Goal: Check status: Check status

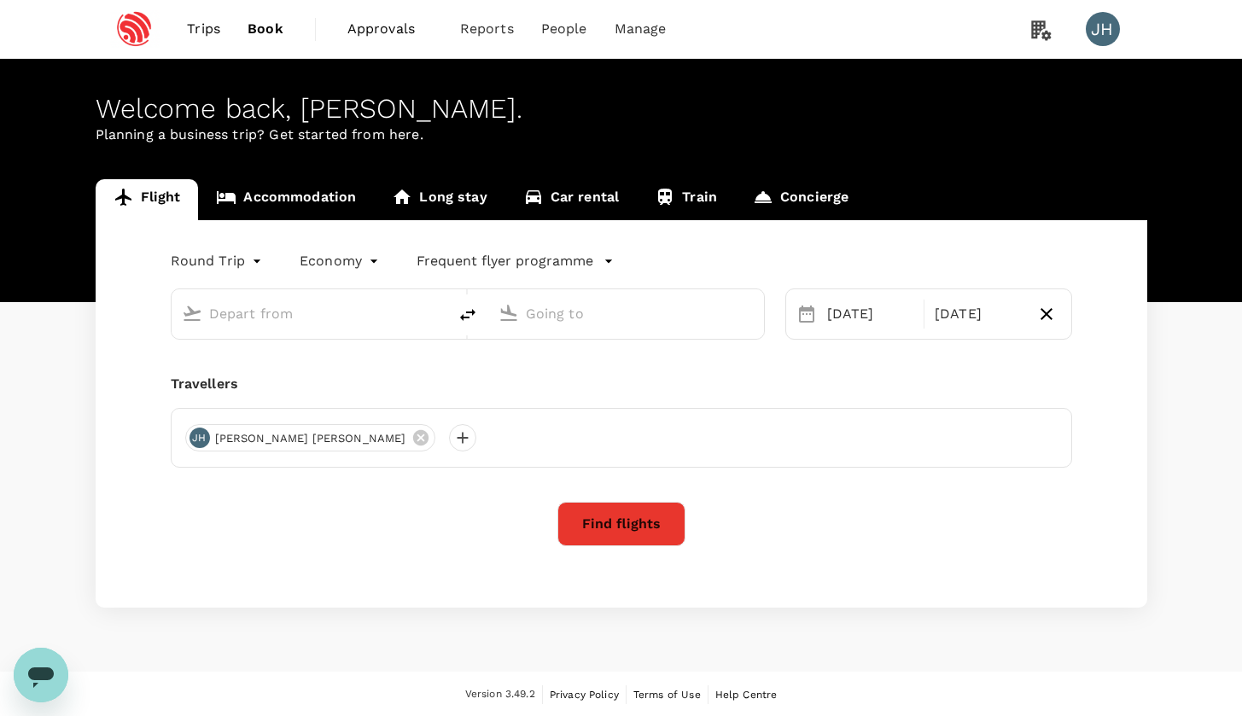
click at [216, 20] on span "Trips" at bounding box center [203, 29] width 33 height 20
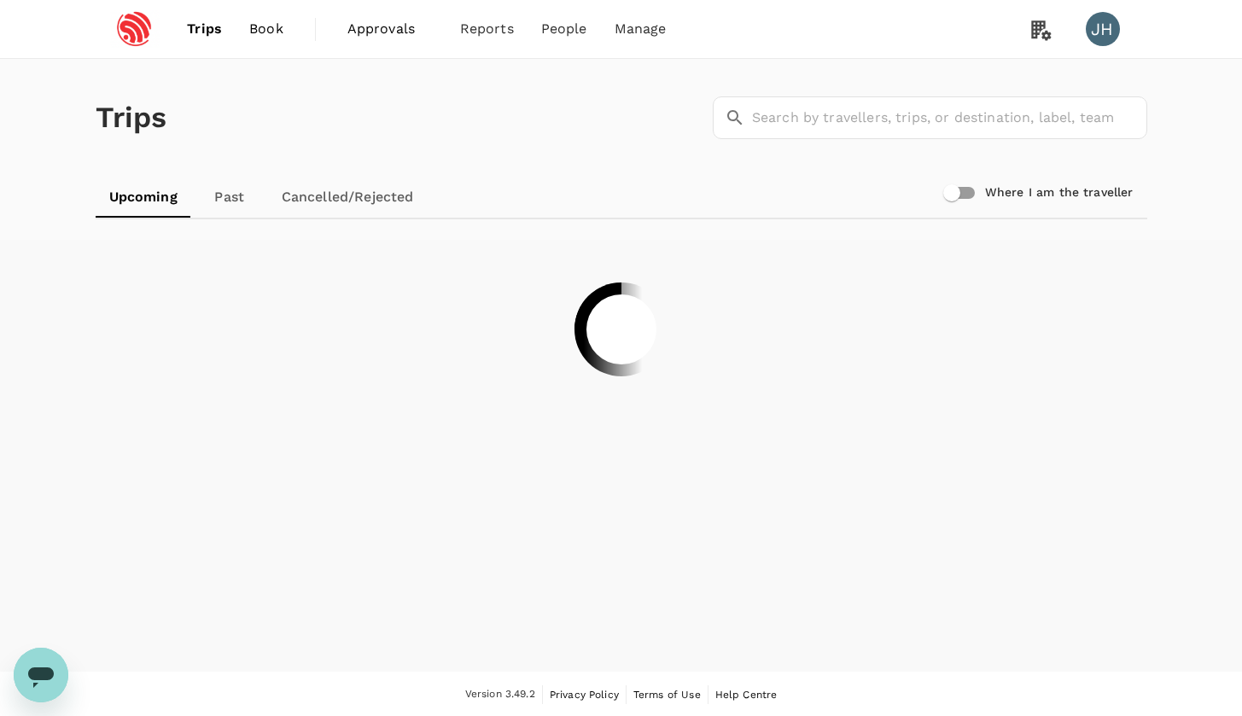
click at [234, 207] on link "Past" at bounding box center [229, 197] width 77 height 41
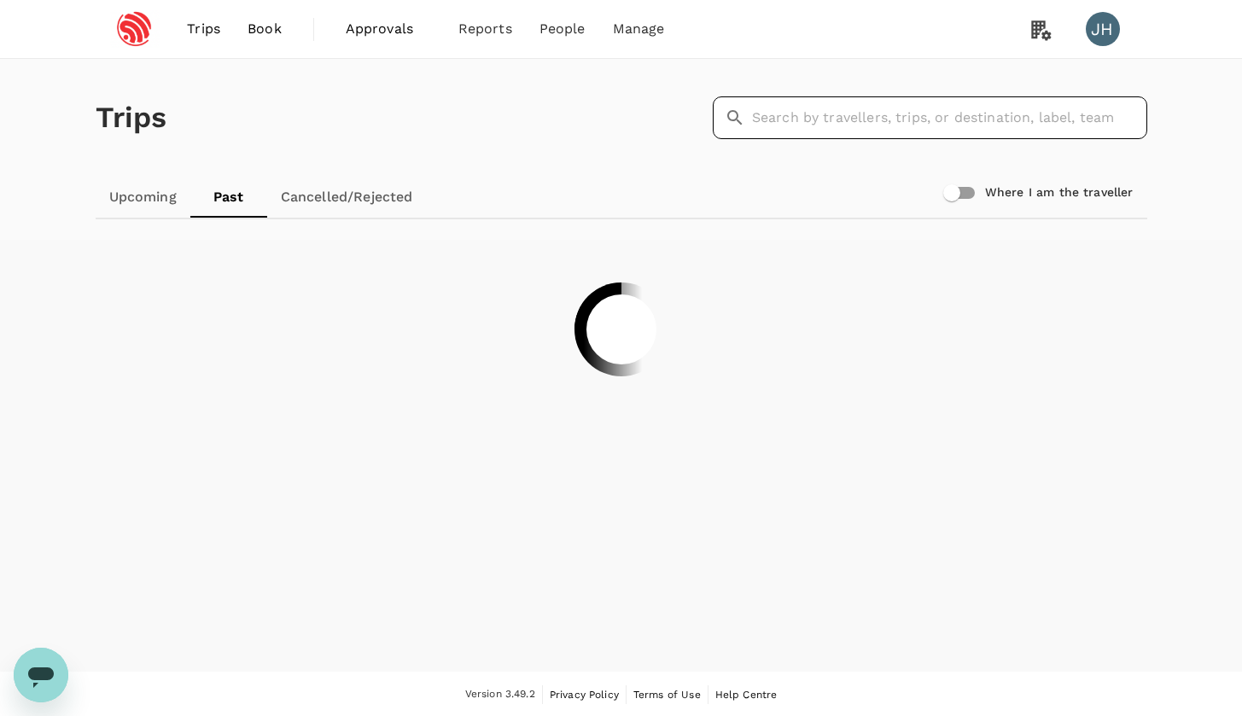
click at [903, 118] on input "text" at bounding box center [949, 117] width 395 height 43
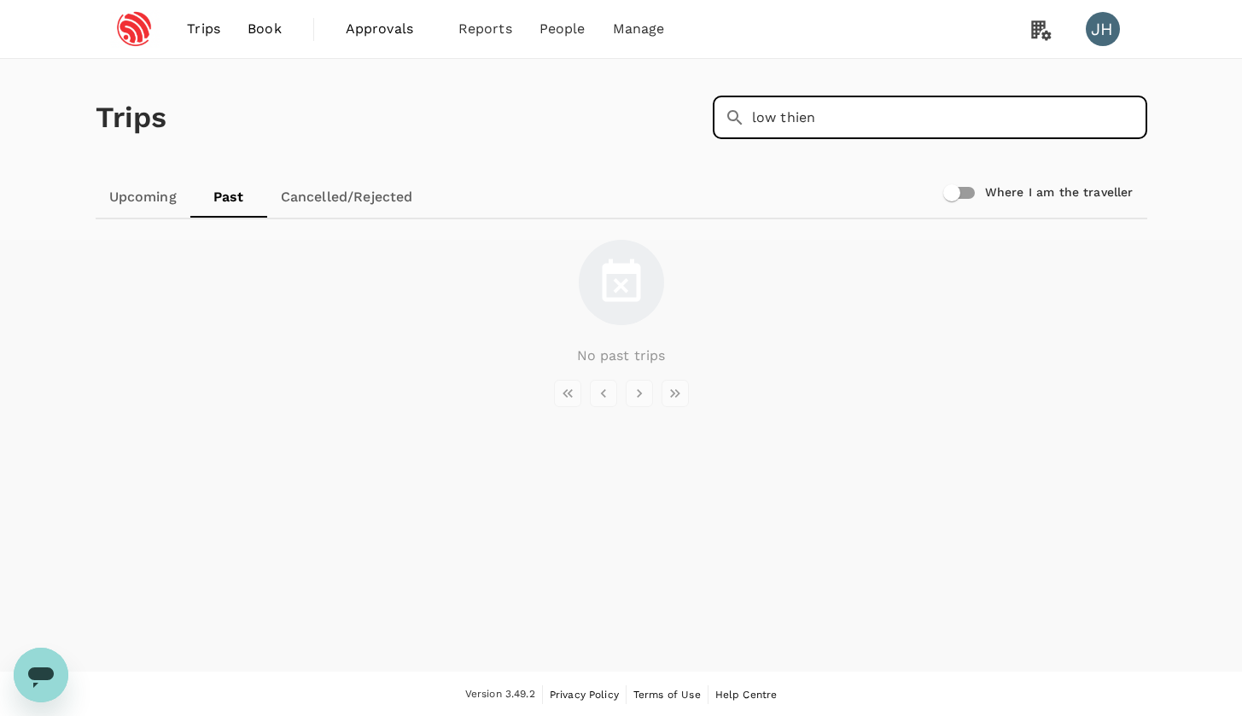
click at [801, 118] on input "low thien" at bounding box center [949, 117] width 395 height 43
click at [812, 119] on input "low thien" at bounding box center [949, 117] width 395 height 43
drag, startPoint x: 612, startPoint y: 119, endPoint x: 511, endPoint y: 93, distance: 104.0
click at [511, 93] on div "Trips ​ low thien ​" at bounding box center [618, 114] width 1059 height 125
type input "[PERSON_NAME]"
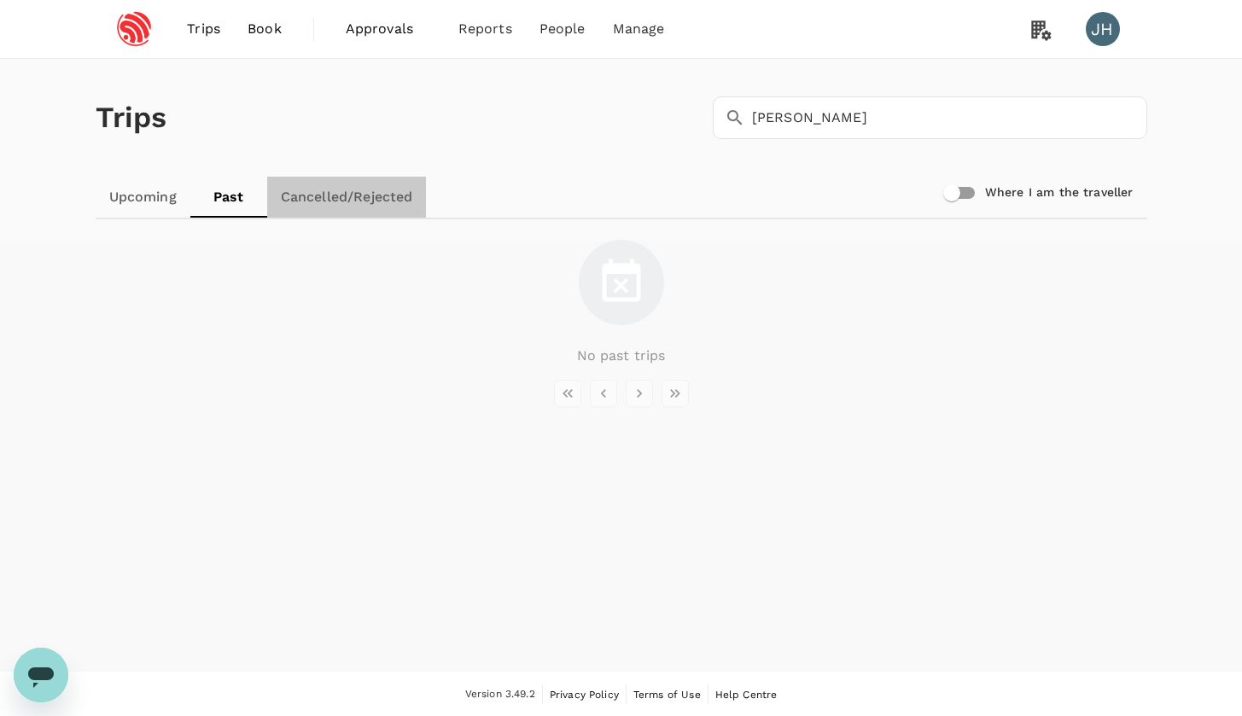
click at [267, 196] on link "Cancelled/Rejected" at bounding box center [347, 197] width 160 height 41
click at [208, 197] on link "Past" at bounding box center [228, 197] width 77 height 41
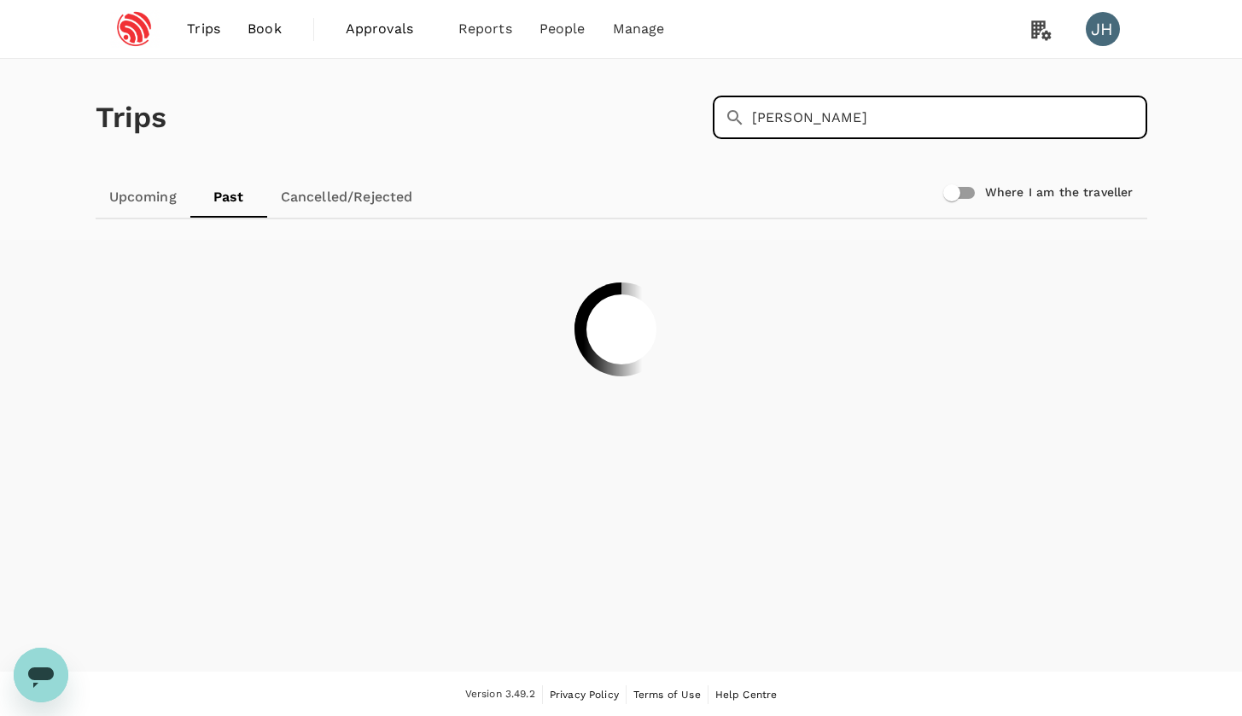
drag, startPoint x: 864, startPoint y: 108, endPoint x: 844, endPoint y: 193, distance: 87.8
click at [845, 195] on div "Trips ​ [PERSON_NAME] ​ Upcoming Past Cancelled/Rejected Where I am the travell…" at bounding box center [621, 135] width 1093 height 167
